Goal: Obtain resource: Obtain resource

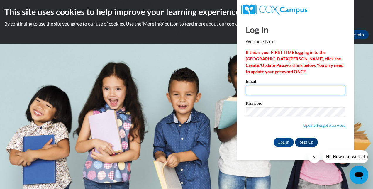
click at [276, 89] on input "Email" at bounding box center [296, 90] width 100 height 10
type input "joannaleonardo19@gmail.com"
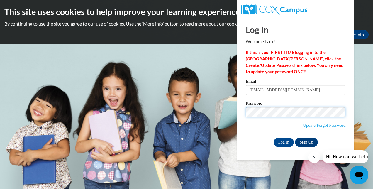
click at [274, 138] on input "Log In" at bounding box center [284, 142] width 21 height 9
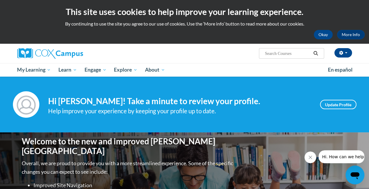
click at [204, 57] on div "[PERSON_NAME] ([GEOGRAPHIC_DATA]/New_York UTC-04:00) My Profile Inbox My Transc…" at bounding box center [241, 51] width 229 height 15
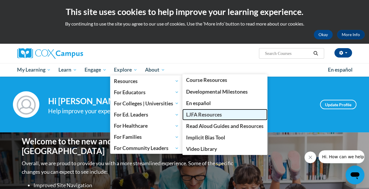
click at [200, 114] on span "LJFA Resources" at bounding box center [204, 115] width 36 height 6
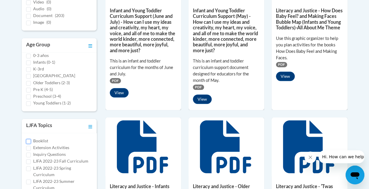
click at [29, 140] on input "Booklist" at bounding box center [28, 141] width 5 height 5
checkbox input "true"
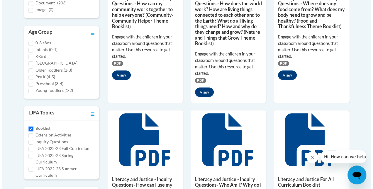
scroll to position [303, 0]
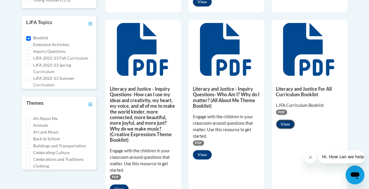
click at [280, 124] on button "View" at bounding box center [285, 123] width 19 height 9
